Goal: Find specific page/section: Find specific page/section

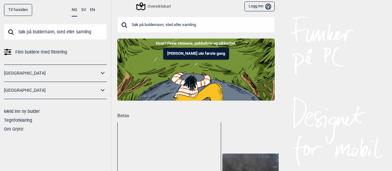
click at [150, 22] on input "text" at bounding box center [195, 25] width 157 height 16
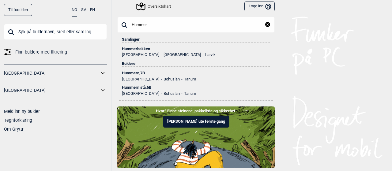
type input "Hummer"
click at [138, 48] on div "Hummerbakken" at bounding box center [196, 49] width 148 height 4
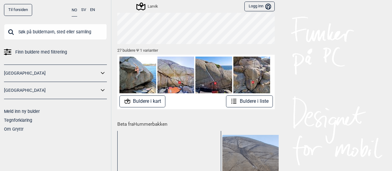
scroll to position [66, 0]
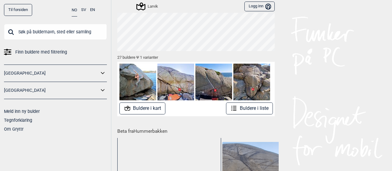
click at [140, 111] on button "Buldere i kart" at bounding box center [142, 109] width 46 height 12
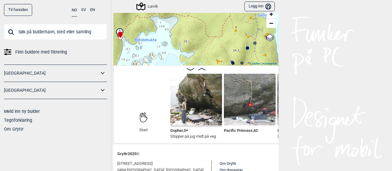
scroll to position [24, 0]
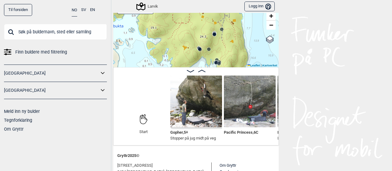
drag, startPoint x: 249, startPoint y: 54, endPoint x: 216, endPoint y: 38, distance: 36.6
click at [216, 38] on div "Larvik Min posisjon 100 m + − Kartverket OpenStreetMap Google satellite Leaflet…" at bounding box center [195, 33] width 165 height 67
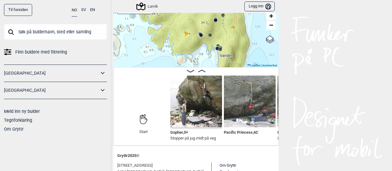
drag, startPoint x: 225, startPoint y: 53, endPoint x: 227, endPoint y: 34, distance: 18.7
click at [227, 34] on div "Larvik Min posisjon 100 m + − Kartverket OpenStreetMap Google satellite Leaflet…" at bounding box center [195, 33] width 165 height 67
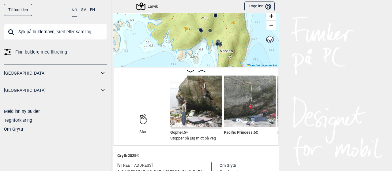
click at [216, 49] on div "Larvik Min posisjon 100 m + − Kartverket OpenStreetMap Google satellite Leaflet…" at bounding box center [195, 33] width 165 height 67
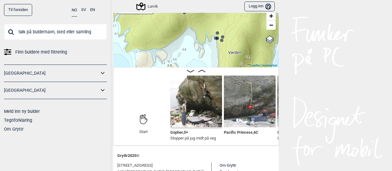
click at [222, 48] on div "Larvik Min posisjon 50 m + − Kartverket OpenStreetMap Google satellite Leaflet …" at bounding box center [195, 33] width 165 height 67
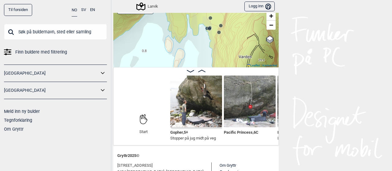
click at [219, 25] on circle at bounding box center [221, 26] width 4 height 4
